Goal: Find specific page/section: Find specific page/section

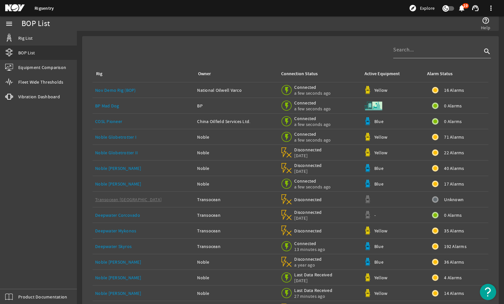
click at [131, 294] on link "Noble [PERSON_NAME]" at bounding box center [118, 294] width 46 height 6
